Goal: Task Accomplishment & Management: Use online tool/utility

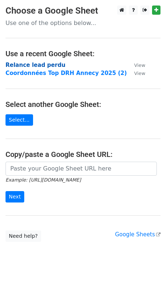
click at [38, 66] on strong "Relance lead perdu" at bounding box center [36, 65] width 60 height 7
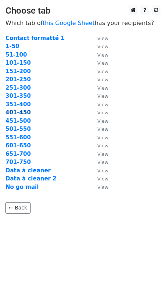
click at [19, 112] on strong "401-450" at bounding box center [18, 112] width 25 height 7
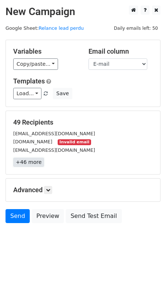
click at [29, 162] on link "+46 more" at bounding box center [28, 162] width 31 height 9
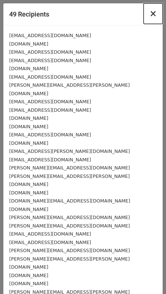
click at [152, 13] on span "×" at bounding box center [153, 13] width 7 height 10
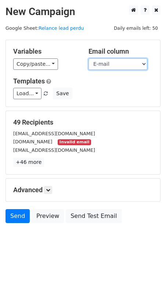
click at [121, 64] on select "ID de fiche d'informations Besoin Nom de la transaction Associated Contact IDs …" at bounding box center [118, 64] width 59 height 11
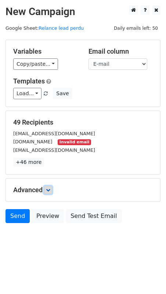
click at [46, 191] on link at bounding box center [48, 190] width 8 height 8
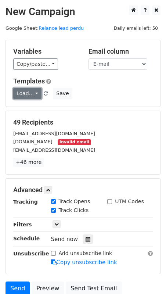
click at [34, 94] on link "Load..." at bounding box center [27, 93] width 28 height 11
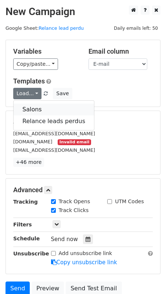
click at [34, 111] on link "Salons" at bounding box center [54, 110] width 81 height 12
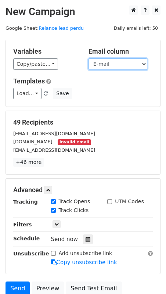
click at [115, 66] on select "ID de fiche d'informations Besoin Nom de la transaction Associated Contact IDs …" at bounding box center [118, 64] width 59 height 11
click at [89, 59] on select "ID de fiche d'informations Besoin Nom de la transaction Associated Contact IDs …" at bounding box center [118, 64] width 59 height 11
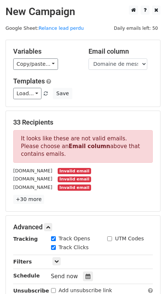
click at [125, 57] on div "Email column ID de fiche d'informations Besoin Nom de la transaction Associated…" at bounding box center [120, 58] width 75 height 22
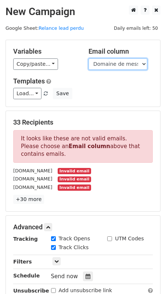
click at [125, 62] on select "ID de fiche d'informations Besoin Nom de la transaction Associated Contact IDs …" at bounding box center [118, 64] width 59 height 11
select select "E-mail"
click at [89, 59] on select "ID de fiche d'informations Besoin Nom de la transaction Associated Contact IDs …" at bounding box center [118, 64] width 59 height 11
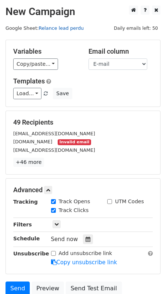
click at [57, 28] on link "Relance lead perdu" at bounding box center [61, 28] width 45 height 6
click at [158, 10] on icon at bounding box center [157, 9] width 4 height 5
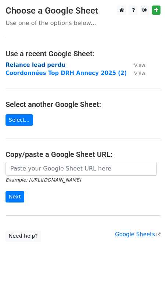
click at [38, 64] on strong "Relance lead perdu" at bounding box center [36, 65] width 60 height 7
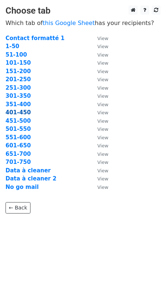
click at [18, 112] on strong "401-450" at bounding box center [18, 112] width 25 height 7
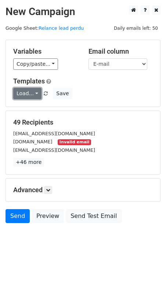
click at [36, 91] on link "Load..." at bounding box center [27, 93] width 28 height 11
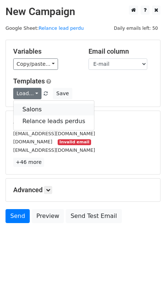
click at [37, 110] on link "Salons" at bounding box center [54, 110] width 81 height 12
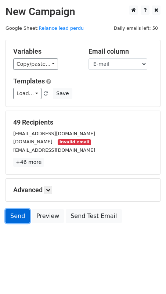
click at [18, 215] on link "Send" at bounding box center [18, 216] width 24 height 14
